Goal: Task Accomplishment & Management: Manage account settings

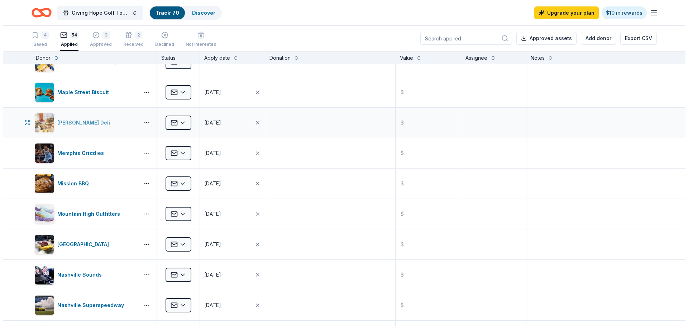
scroll to position [645, 0]
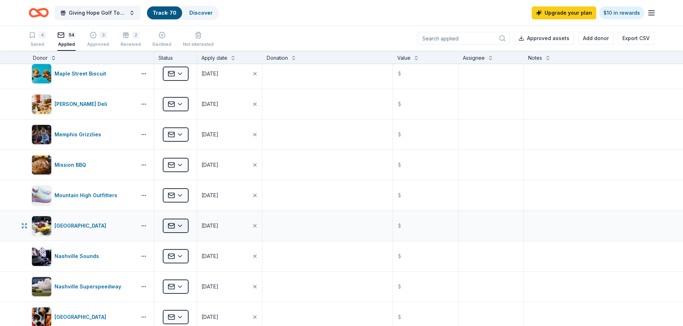
click at [179, 226] on html "Giving Hope Golf Tournament Track · 70 Discover Upgrade your plan $10 in reward…" at bounding box center [341, 163] width 683 height 326
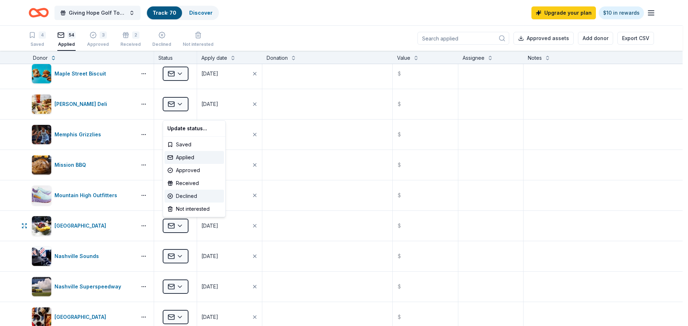
click at [196, 194] on div "Declined" at bounding box center [193, 196] width 59 height 13
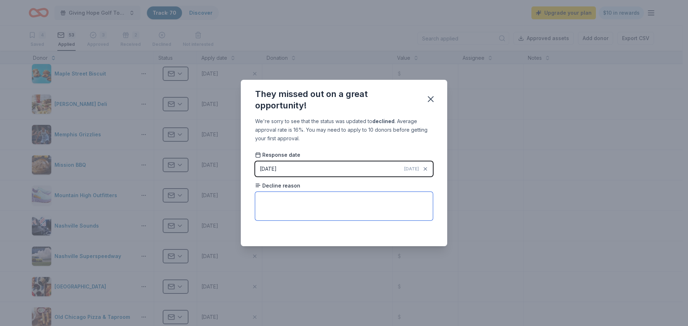
click at [279, 200] on textarea at bounding box center [344, 206] width 178 height 29
paste textarea "Your request for a certificate to sell at your upcoming event was not approved …"
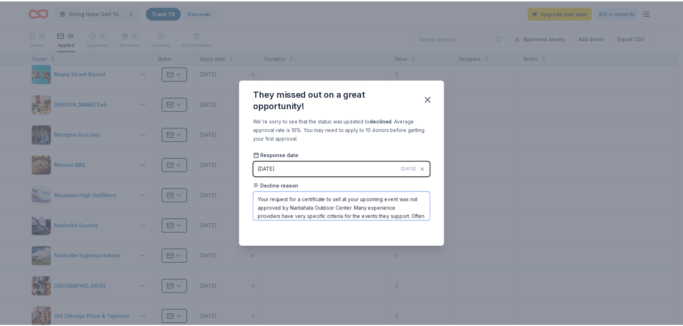
scroll to position [34, 0]
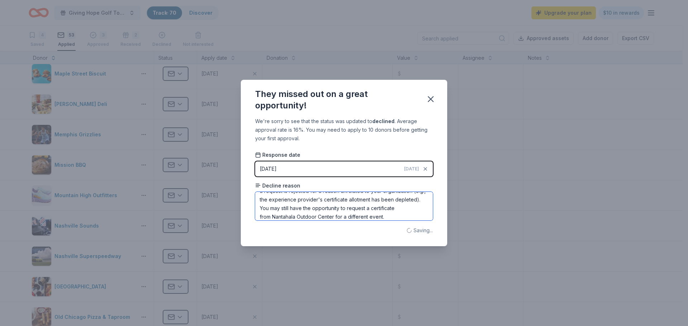
type textarea "Your request for a certificate to sell at your upcoming event was not approved …"
click at [391, 97] on div "They missed out on a great opportunity!" at bounding box center [336, 99] width 162 height 23
click at [432, 99] on icon "button" at bounding box center [431, 99] width 10 height 10
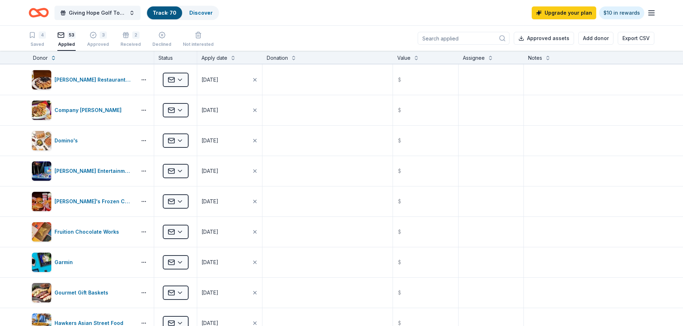
scroll to position [251, 0]
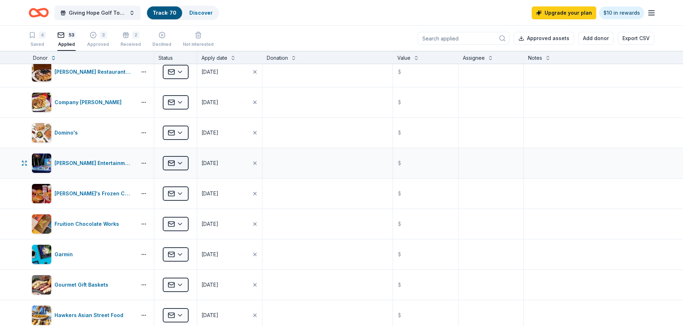
click at [182, 164] on html "Giving Hope Golf Tournament Track · 70 Discover Upgrade your plan $10 in reward…" at bounding box center [341, 163] width 683 height 326
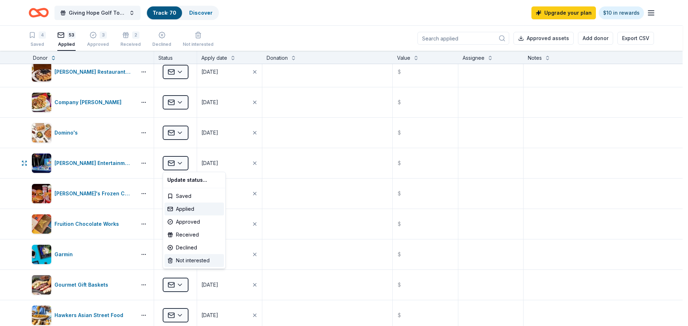
click at [199, 259] on div "Not interested" at bounding box center [193, 260] width 59 height 13
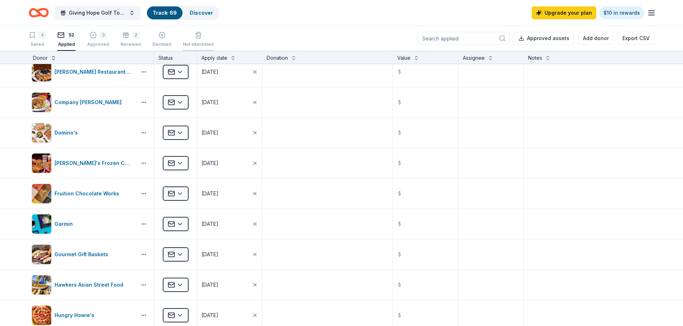
click at [192, 37] on div "Not interested" at bounding box center [198, 36] width 31 height 16
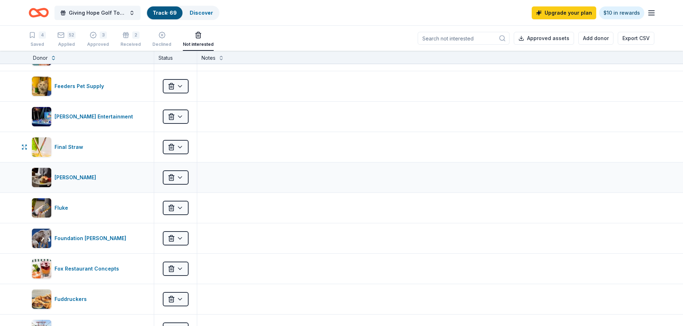
scroll to position [2508, 0]
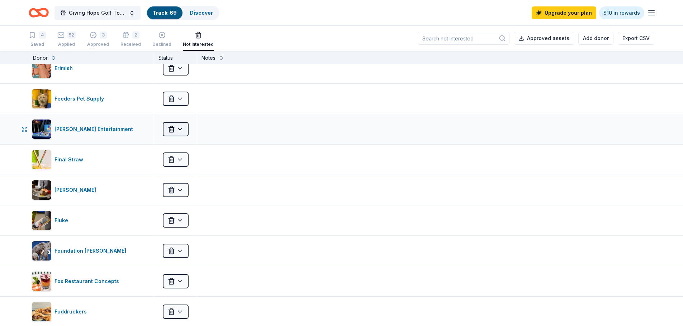
click at [182, 130] on html "Giving Hope Golf Tournament Track · 69 Discover Upgrade your plan $10 in reward…" at bounding box center [341, 163] width 683 height 326
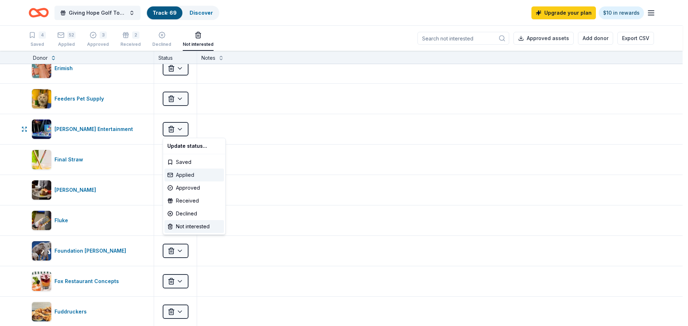
click at [197, 174] on div "Applied" at bounding box center [193, 175] width 59 height 13
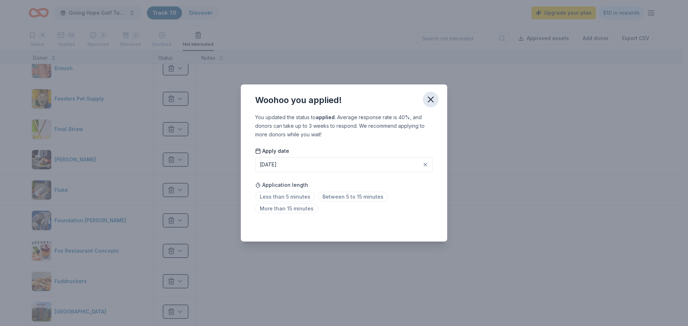
click at [431, 101] on icon "button" at bounding box center [430, 99] width 5 height 5
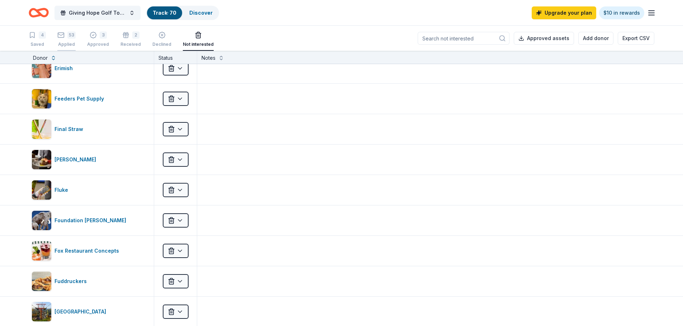
click at [66, 42] on div "Applied" at bounding box center [66, 41] width 18 height 6
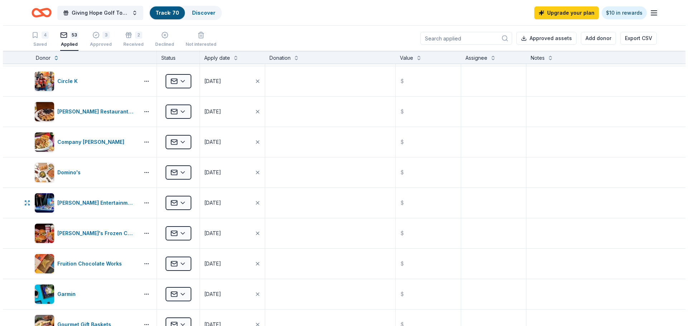
scroll to position [196, 0]
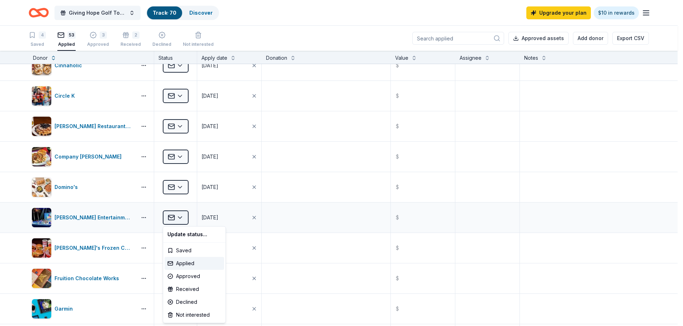
click at [182, 217] on html "Giving Hope Golf Tournament Track · 70 Discover Upgrade your plan $10 in reward…" at bounding box center [341, 163] width 683 height 326
click at [196, 301] on div "Declined" at bounding box center [193, 302] width 59 height 13
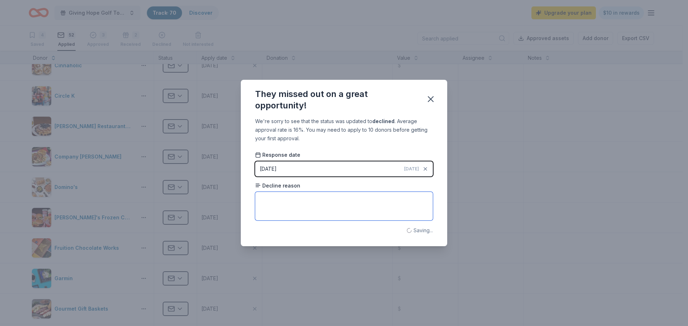
click at [270, 198] on textarea at bounding box center [344, 206] width 178 height 29
paste textarea "Thank you for contacting Feld Entertainment regarding your event. We are sorry,…"
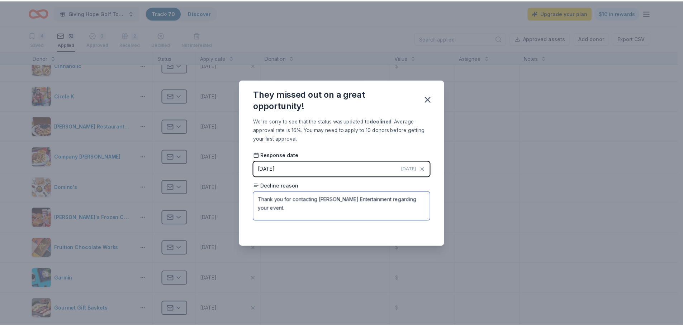
scroll to position [137, 0]
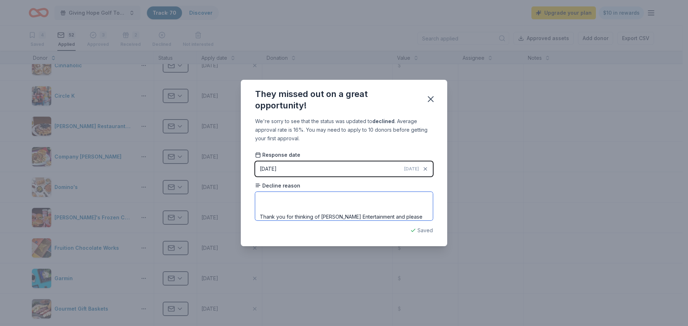
type textarea "Thank you for contacting Feld Entertainment regarding your event. We are sorry,…"
click at [363, 104] on div "They missed out on a great opportunity!" at bounding box center [336, 99] width 162 height 23
click at [429, 98] on icon "button" at bounding box center [430, 99] width 5 height 5
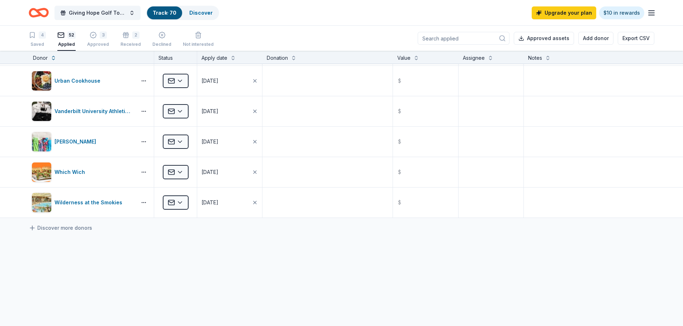
scroll to position [1450, 0]
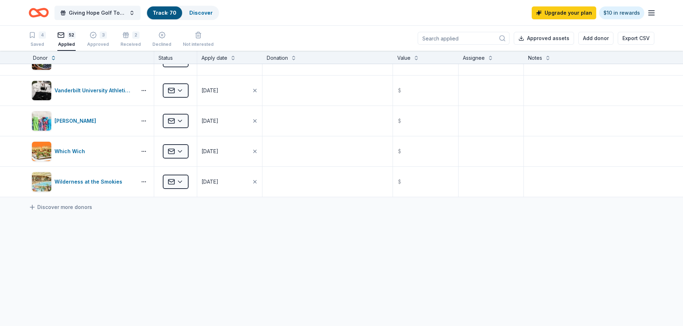
drag, startPoint x: 193, startPoint y: 250, endPoint x: 233, endPoint y: 259, distance: 40.4
